Goal: Find specific page/section: Find specific page/section

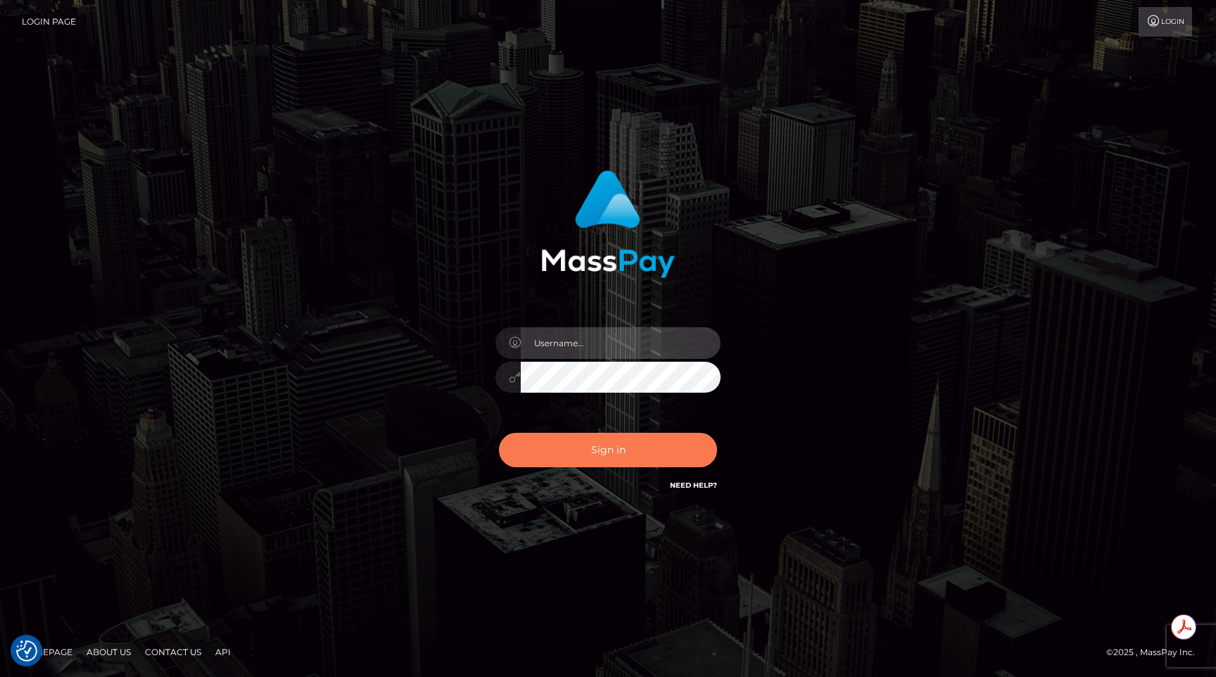
type input "egblue"
click at [647, 438] on button "Sign in" at bounding box center [608, 450] width 218 height 34
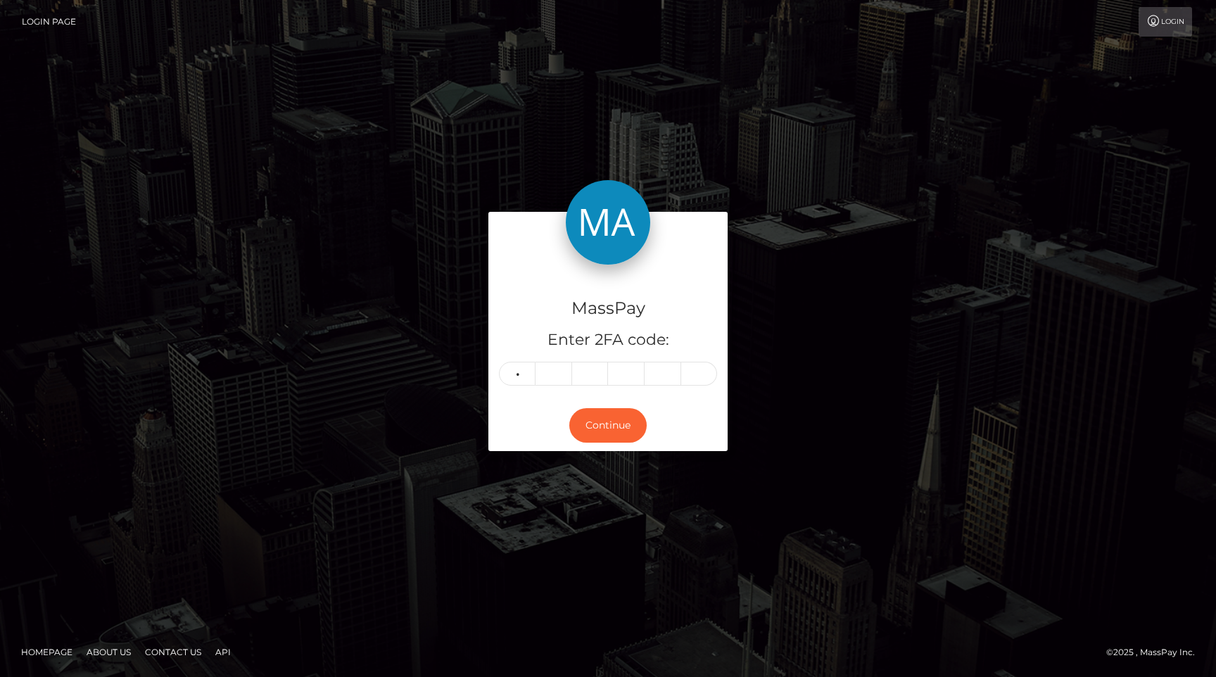
type input "4"
type input "7"
type input "8"
type input "2"
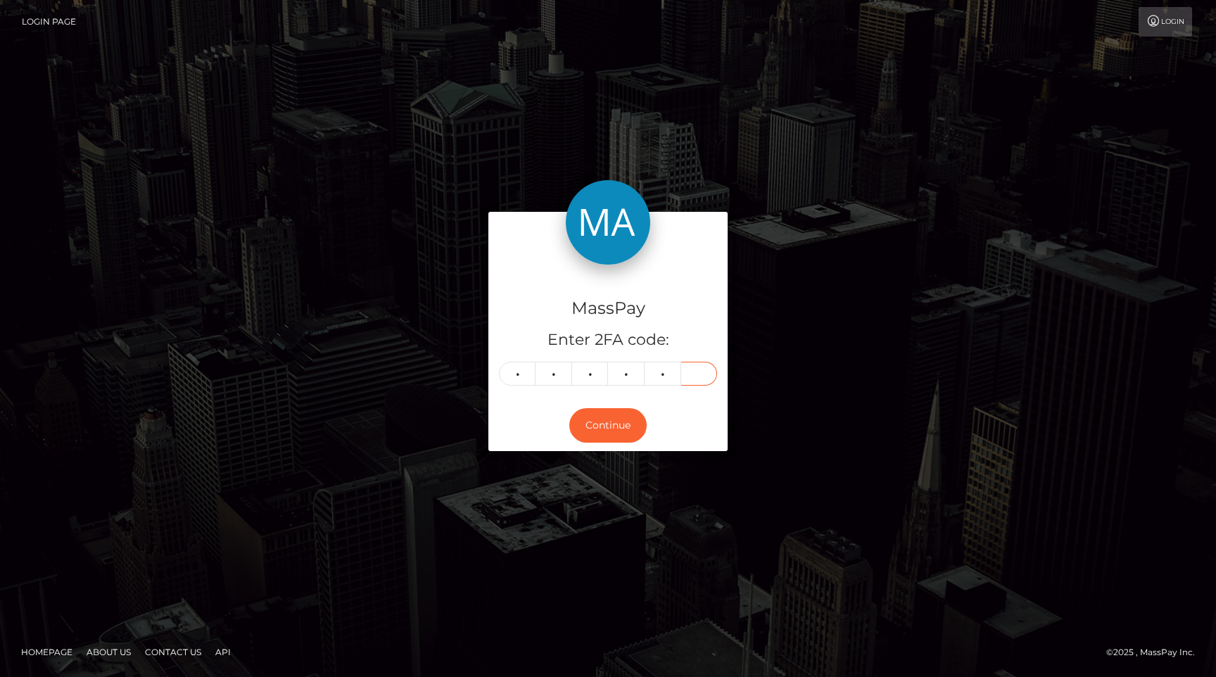
type input "5"
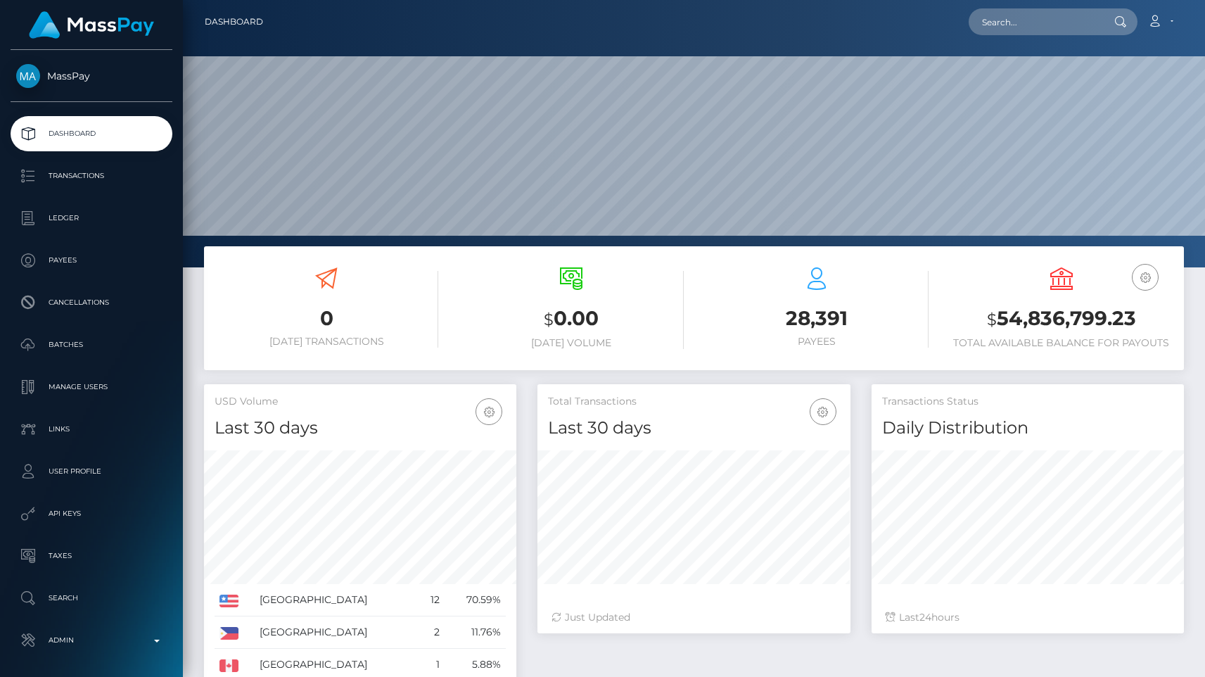
scroll to position [249, 312]
click at [82, 641] on p "Admin" at bounding box center [91, 640] width 151 height 21
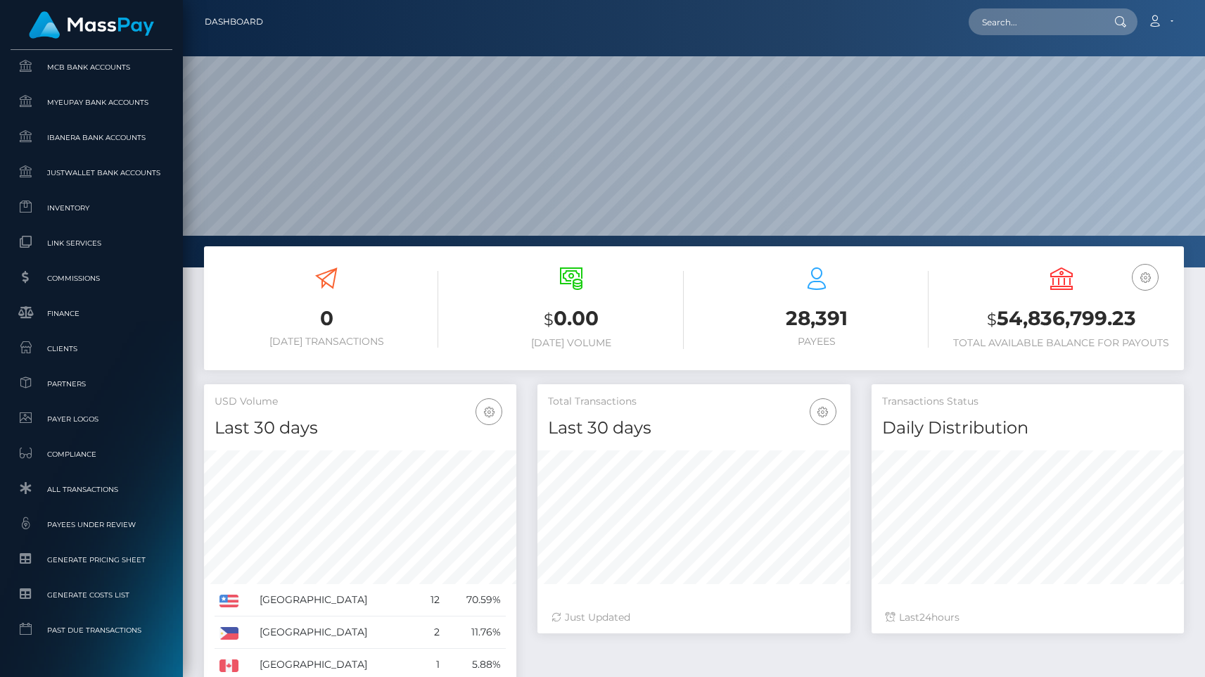
scroll to position [781, 0]
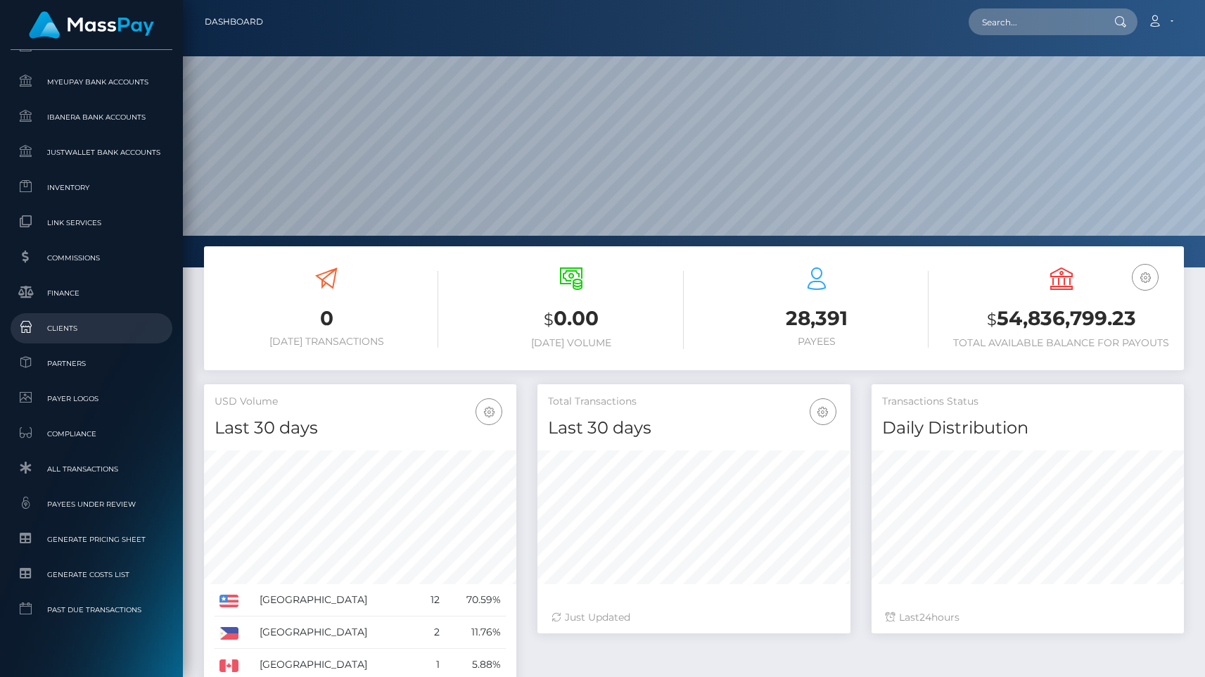
click at [115, 324] on span "Clients" at bounding box center [91, 328] width 151 height 16
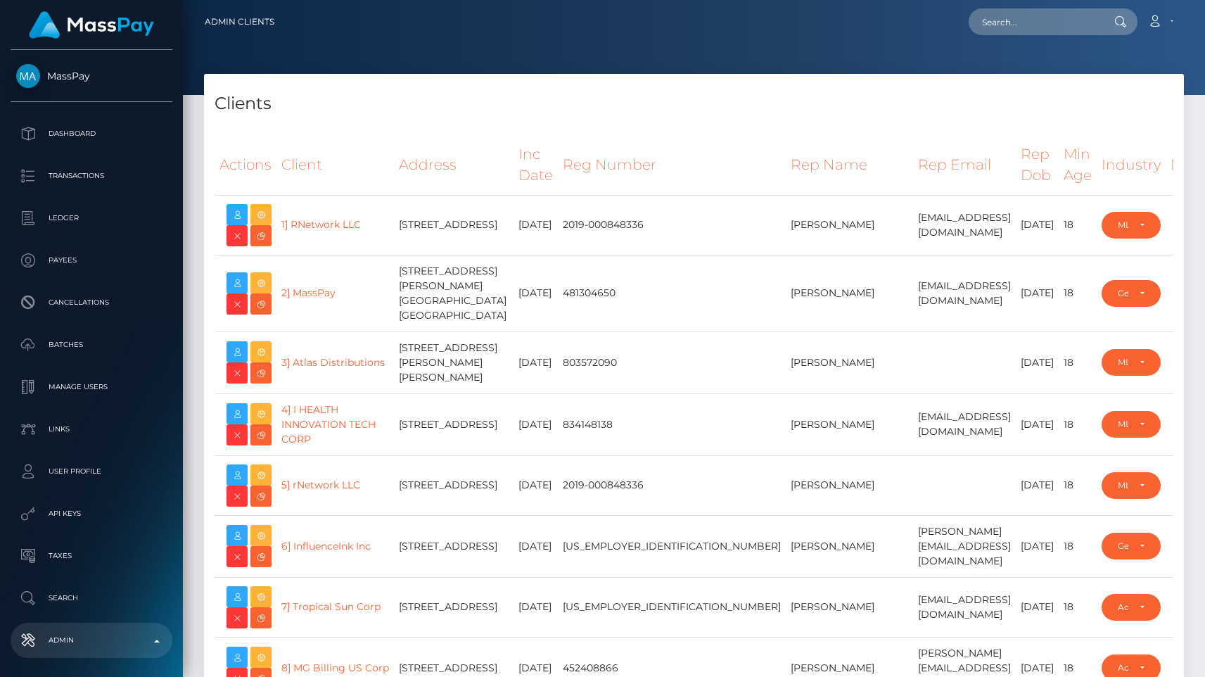
select select "223"
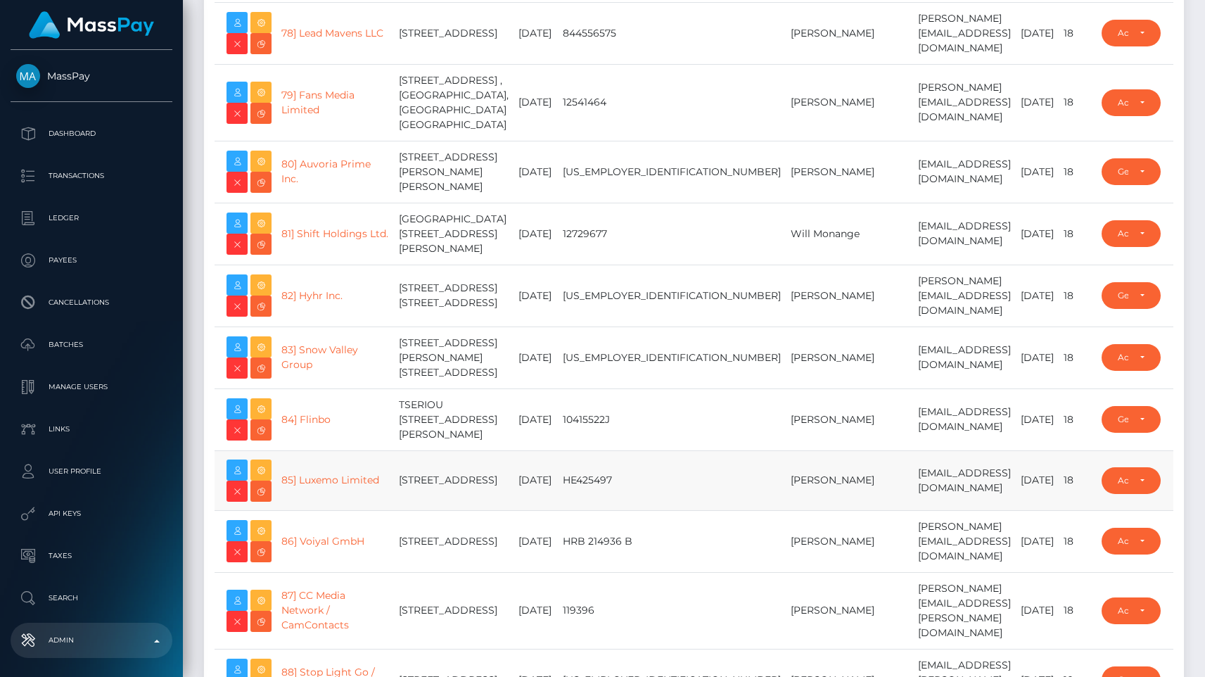
type input "egblue"
